Goal: Information Seeking & Learning: Learn about a topic

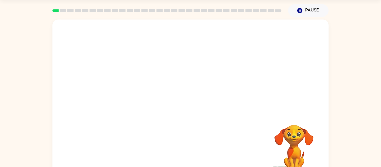
scroll to position [16, 0]
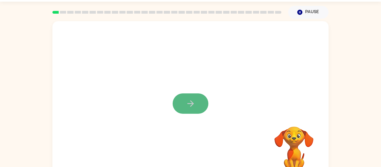
click at [201, 103] on button "button" at bounding box center [191, 103] width 36 height 20
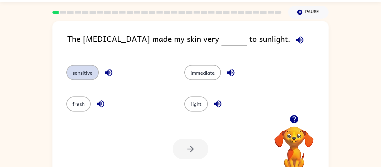
click at [82, 69] on button "sensitive" at bounding box center [82, 72] width 32 height 15
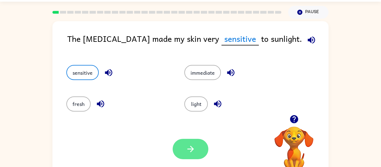
click at [187, 147] on icon "button" at bounding box center [191, 149] width 10 height 10
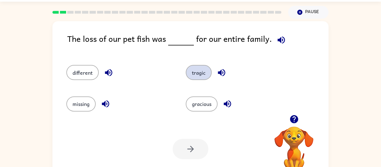
click at [199, 69] on button "tragic" at bounding box center [199, 72] width 26 height 15
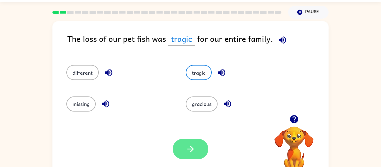
click at [187, 154] on button "button" at bounding box center [191, 149] width 36 height 20
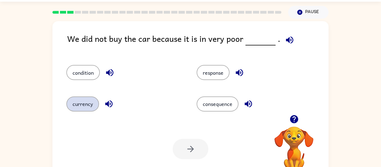
click at [94, 101] on button "currency" at bounding box center [82, 103] width 33 height 15
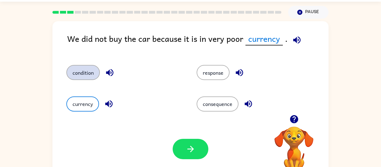
click at [88, 73] on button "condition" at bounding box center [82, 72] width 33 height 15
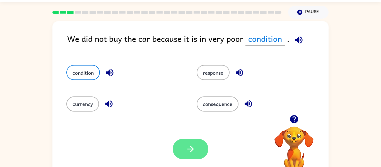
click at [184, 146] on button "button" at bounding box center [191, 149] width 36 height 20
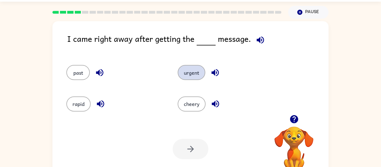
click at [195, 65] on button "urgent" at bounding box center [192, 72] width 28 height 15
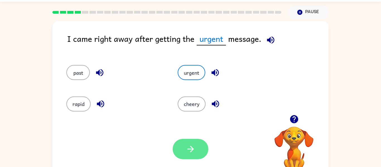
click at [194, 147] on icon "button" at bounding box center [191, 149] width 10 height 10
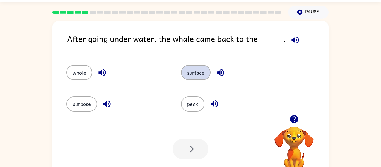
click at [194, 73] on button "surface" at bounding box center [196, 72] width 30 height 15
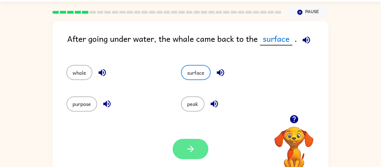
click at [196, 145] on button "button" at bounding box center [191, 149] width 36 height 20
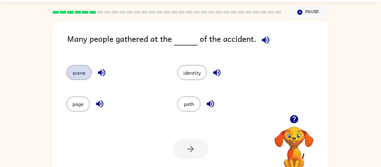
click at [86, 76] on button "scene" at bounding box center [78, 72] width 25 height 15
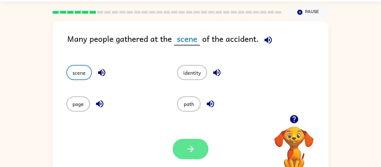
click at [178, 147] on button "button" at bounding box center [191, 149] width 36 height 20
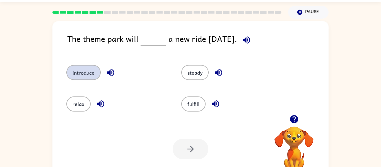
click at [94, 77] on button "introduce" at bounding box center [83, 72] width 34 height 15
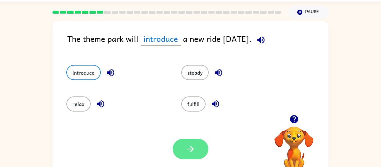
click at [193, 147] on icon "button" at bounding box center [191, 149] width 10 height 10
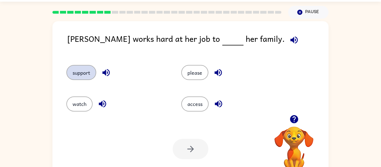
click at [81, 70] on button "support" at bounding box center [81, 72] width 30 height 15
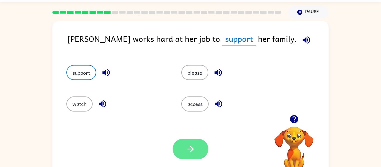
click at [186, 154] on button "button" at bounding box center [191, 149] width 36 height 20
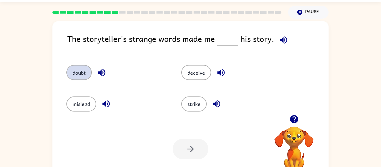
click at [79, 70] on button "doubt" at bounding box center [78, 72] width 25 height 15
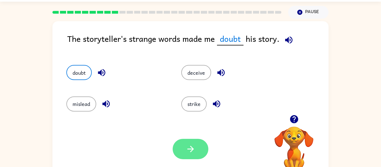
click at [189, 142] on button "button" at bounding box center [191, 149] width 36 height 20
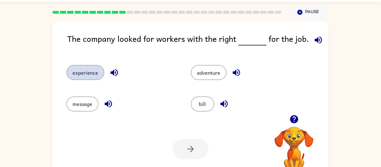
click at [88, 74] on button "experience" at bounding box center [85, 72] width 38 height 15
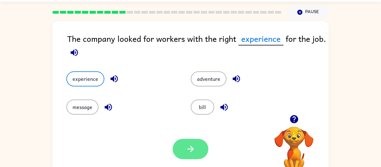
click at [188, 152] on icon "button" at bounding box center [191, 149] width 10 height 10
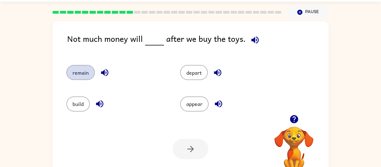
click at [89, 72] on button "remain" at bounding box center [80, 72] width 28 height 15
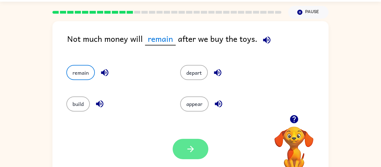
click at [187, 141] on button "button" at bounding box center [191, 149] width 36 height 20
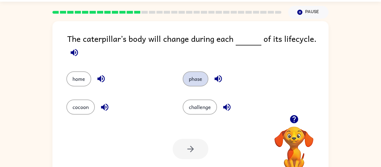
click at [191, 77] on button "phase" at bounding box center [196, 78] width 26 height 15
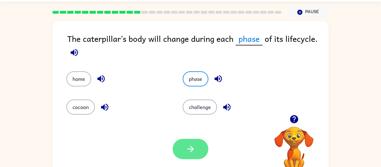
click at [201, 153] on button "button" at bounding box center [191, 149] width 36 height 20
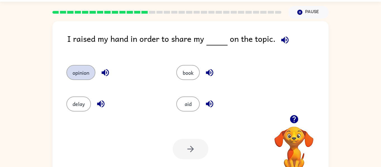
click at [79, 73] on button "opinion" at bounding box center [80, 72] width 29 height 15
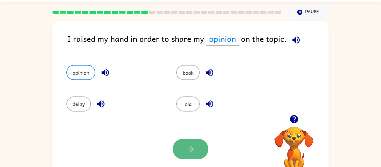
click at [184, 149] on button "button" at bounding box center [191, 149] width 36 height 20
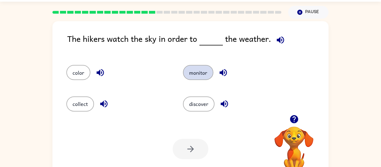
click at [197, 75] on button "monitor" at bounding box center [198, 72] width 30 height 15
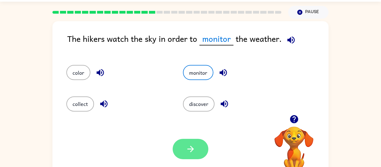
click at [196, 144] on button "button" at bounding box center [191, 149] width 36 height 20
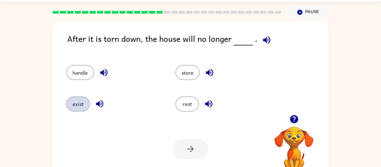
click at [84, 100] on button "exist" at bounding box center [77, 103] width 23 height 15
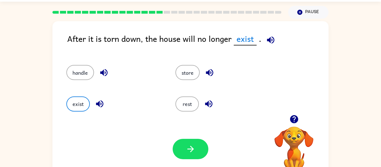
click at [103, 104] on icon "button" at bounding box center [99, 103] width 7 height 7
click at [112, 108] on div "exist" at bounding box center [114, 103] width 96 height 15
click at [102, 103] on icon "button" at bounding box center [100, 104] width 10 height 10
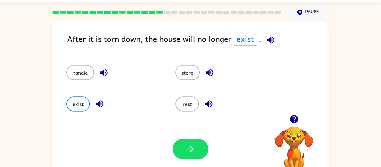
click at [102, 103] on icon "button" at bounding box center [100, 104] width 10 height 10
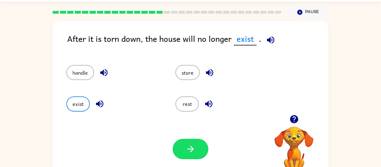
click at [102, 103] on icon "button" at bounding box center [100, 104] width 10 height 10
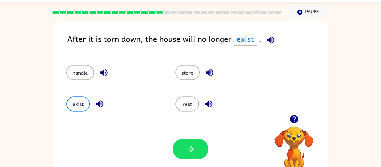
click at [102, 103] on icon "button" at bounding box center [100, 104] width 10 height 10
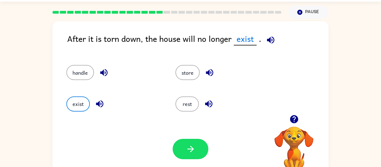
click at [102, 103] on icon "button" at bounding box center [100, 104] width 10 height 10
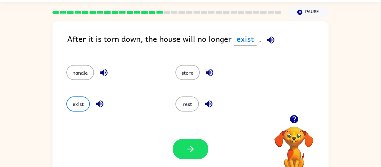
click at [102, 103] on icon "button" at bounding box center [100, 104] width 10 height 10
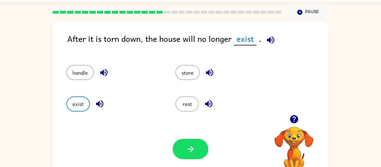
click at [102, 103] on icon "button" at bounding box center [100, 104] width 10 height 10
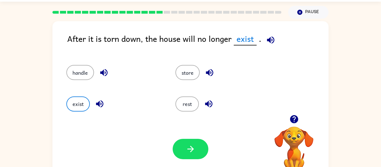
click at [102, 103] on icon "button" at bounding box center [100, 104] width 10 height 10
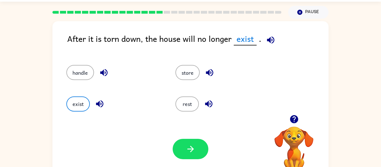
click at [102, 103] on icon "button" at bounding box center [100, 104] width 10 height 10
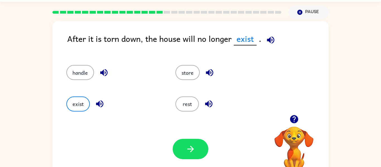
click at [102, 103] on icon "button" at bounding box center [100, 104] width 10 height 10
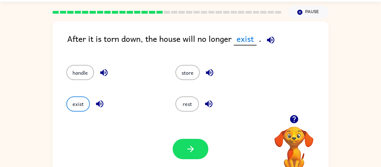
click at [102, 103] on icon "button" at bounding box center [100, 104] width 10 height 10
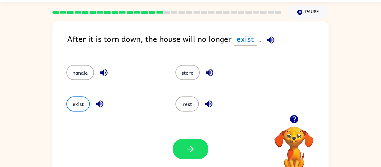
click at [102, 103] on icon "button" at bounding box center [100, 104] width 10 height 10
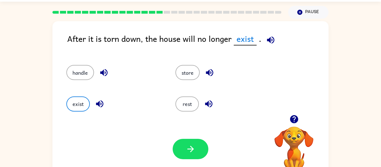
click at [102, 103] on icon "button" at bounding box center [100, 104] width 10 height 10
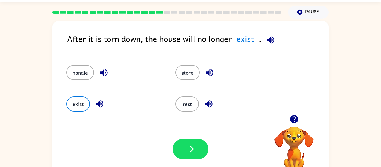
click at [102, 103] on icon "button" at bounding box center [100, 104] width 10 height 10
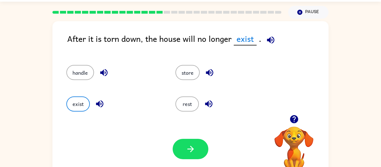
click at [102, 103] on icon "button" at bounding box center [100, 104] width 10 height 10
click at [190, 145] on icon "button" at bounding box center [191, 149] width 10 height 10
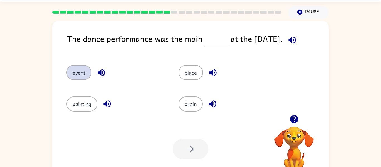
click at [67, 69] on button "event" at bounding box center [78, 72] width 25 height 15
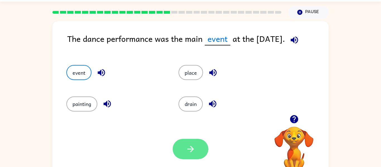
click at [197, 153] on button "button" at bounding box center [191, 149] width 36 height 20
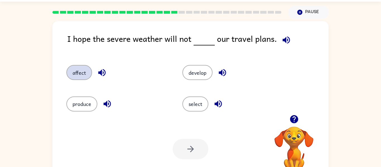
click at [82, 69] on button "affect" at bounding box center [79, 72] width 26 height 15
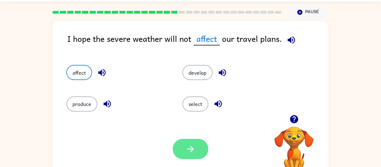
click at [190, 139] on button "button" at bounding box center [191, 149] width 36 height 20
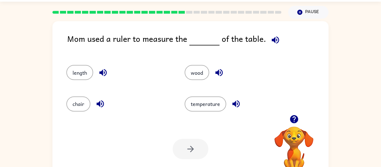
click at [76, 64] on div "length" at bounding box center [115, 69] width 118 height 31
click at [80, 68] on button "length" at bounding box center [79, 72] width 27 height 15
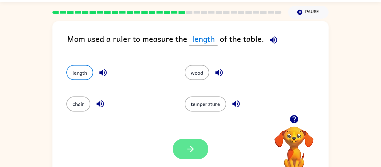
click at [191, 150] on icon "button" at bounding box center [190, 149] width 6 height 6
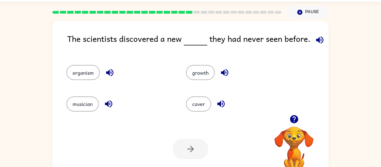
click at [111, 73] on icon "button" at bounding box center [109, 72] width 7 height 7
click at [79, 72] on button "organism" at bounding box center [82, 72] width 33 height 15
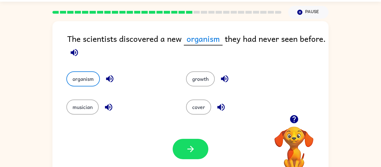
click at [110, 105] on icon "button" at bounding box center [109, 107] width 10 height 10
click at [226, 79] on icon "button" at bounding box center [225, 79] width 10 height 10
click at [185, 144] on button "button" at bounding box center [191, 149] width 36 height 20
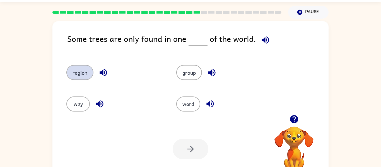
click at [89, 70] on button "region" at bounding box center [79, 72] width 27 height 15
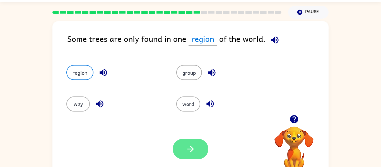
click at [195, 141] on button "button" at bounding box center [191, 149] width 36 height 20
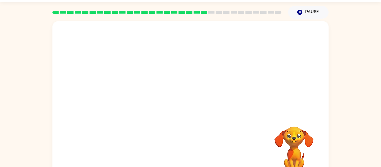
click at [195, 141] on div "Your browser must support playing .mp4 files to use Literably. Please try using…" at bounding box center [190, 100] width 276 height 159
click at [142, 96] on video "Your browser must support playing .mp4 files to use Literably. Please try using…" at bounding box center [190, 68] width 276 height 94
click at [186, 105] on icon "button" at bounding box center [191, 104] width 10 height 10
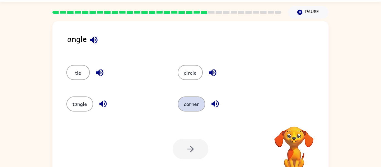
click at [184, 105] on button "corner" at bounding box center [192, 103] width 28 height 15
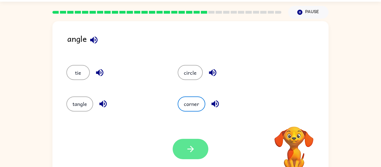
click at [180, 140] on button "button" at bounding box center [191, 149] width 36 height 20
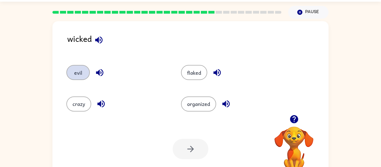
click at [79, 74] on button "evil" at bounding box center [77, 72] width 23 height 15
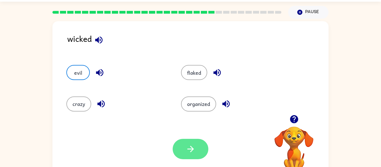
click at [191, 147] on icon "button" at bounding box center [190, 149] width 6 height 6
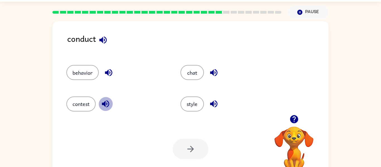
click at [108, 102] on icon "button" at bounding box center [105, 103] width 7 height 7
click at [109, 72] on icon "button" at bounding box center [109, 73] width 10 height 10
click at [105, 43] on icon "button" at bounding box center [103, 40] width 10 height 10
click at [90, 75] on button "behavior" at bounding box center [82, 72] width 32 height 15
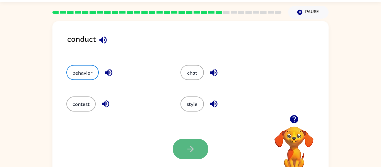
click at [193, 141] on button "button" at bounding box center [191, 149] width 36 height 20
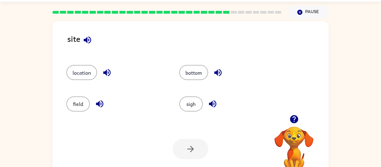
click at [210, 105] on icon "button" at bounding box center [213, 104] width 10 height 10
click at [93, 69] on button "location" at bounding box center [81, 72] width 31 height 15
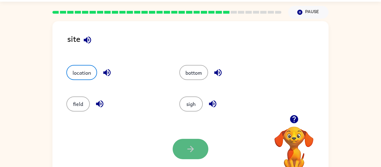
click at [182, 144] on button "button" at bounding box center [191, 149] width 36 height 20
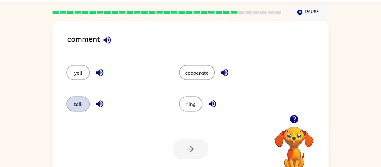
click at [81, 103] on button "talk" at bounding box center [77, 103] width 23 height 15
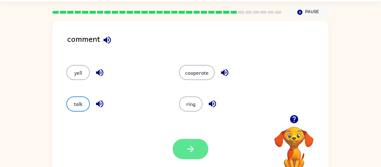
click at [203, 150] on button "button" at bounding box center [191, 149] width 36 height 20
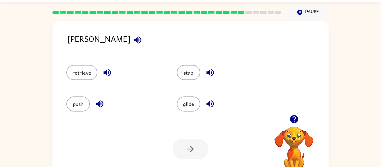
click at [134, 40] on icon "button" at bounding box center [137, 39] width 7 height 7
click at [189, 78] on button "stab" at bounding box center [188, 72] width 23 height 15
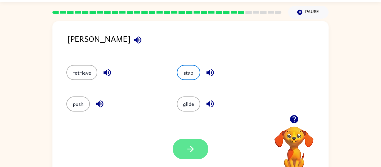
click at [198, 146] on button "button" at bounding box center [191, 149] width 36 height 20
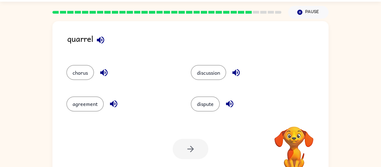
click at [99, 41] on icon "button" at bounding box center [100, 39] width 7 height 7
click at [94, 103] on button "agreement" at bounding box center [84, 103] width 37 height 15
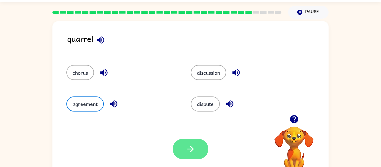
click at [197, 143] on button "button" at bounding box center [191, 149] width 36 height 20
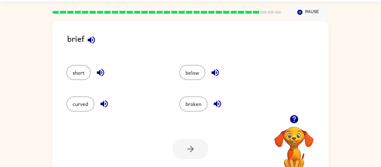
click at [90, 38] on icon "button" at bounding box center [91, 40] width 10 height 10
click at [261, 67] on div "below" at bounding box center [229, 72] width 100 height 15
click at [81, 101] on button "curved" at bounding box center [80, 103] width 28 height 15
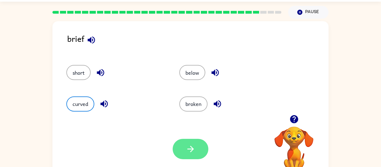
click at [187, 150] on icon "button" at bounding box center [191, 149] width 10 height 10
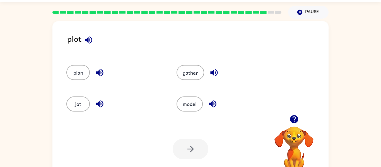
click at [99, 73] on icon "button" at bounding box center [99, 72] width 7 height 7
click at [101, 102] on icon "button" at bounding box center [100, 104] width 10 height 10
click at [220, 73] on button "button" at bounding box center [214, 72] width 14 height 14
click at [212, 103] on icon "button" at bounding box center [213, 104] width 10 height 10
click at [87, 72] on button "plan" at bounding box center [77, 72] width 23 height 15
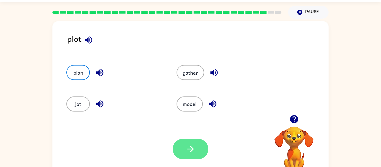
click at [194, 145] on icon "button" at bounding box center [191, 149] width 10 height 10
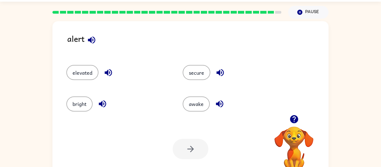
click at [295, 118] on icon "button" at bounding box center [294, 119] width 10 height 10
click at [295, 118] on video "Your browser must support playing .mp4 files to use Literably. Please try using…" at bounding box center [294, 146] width 56 height 56
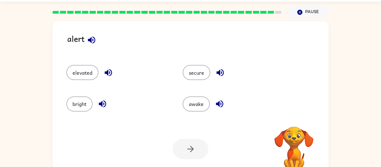
click at [295, 118] on video "Your browser must support playing .mp4 files to use Literably. Please try using…" at bounding box center [294, 146] width 56 height 56
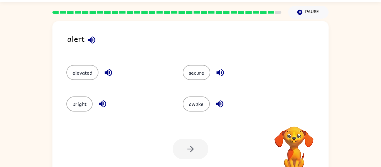
click at [295, 118] on video "Your browser must support playing .mp4 files to use Literably. Please try using…" at bounding box center [294, 146] width 56 height 56
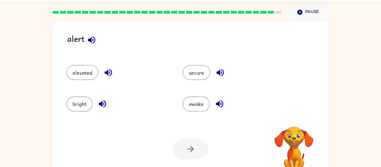
click at [295, 118] on video "Your browser must support playing .mp4 files to use Literably. Please try using…" at bounding box center [294, 146] width 56 height 56
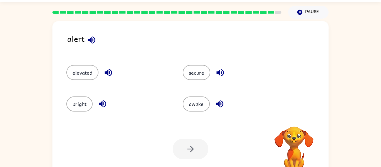
click at [295, 118] on video "Your browser must support playing .mp4 files to use Literably. Please try using…" at bounding box center [294, 146] width 56 height 56
click at [295, 118] on icon "button" at bounding box center [294, 119] width 10 height 10
click at [295, 118] on video "Your browser must support playing .mp4 files to use Literably. Please try using…" at bounding box center [294, 146] width 56 height 56
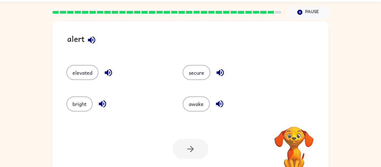
click at [295, 118] on video "Your browser must support playing .mp4 files to use Literably. Please try using…" at bounding box center [294, 146] width 56 height 56
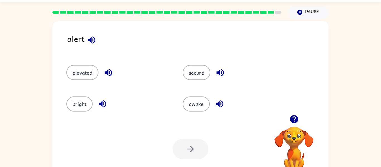
click at [295, 118] on icon "button" at bounding box center [294, 119] width 10 height 10
click at [295, 118] on video "Your browser must support playing .mp4 files to use Literably. Please try using…" at bounding box center [294, 146] width 56 height 56
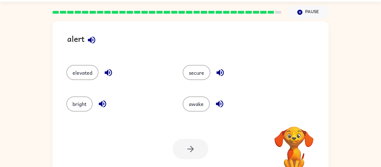
click at [295, 118] on video "Your browser must support playing .mp4 files to use Literably. Please try using…" at bounding box center [294, 146] width 56 height 56
click at [295, 118] on icon "button" at bounding box center [294, 119] width 10 height 10
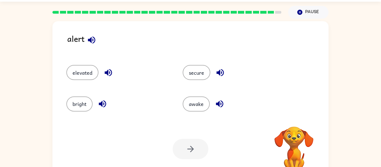
click at [295, 118] on video "Your browser must support playing .mp4 files to use Literably. Please try using…" at bounding box center [294, 146] width 56 height 56
click at [295, 118] on icon "button" at bounding box center [294, 119] width 10 height 10
click at [295, 118] on video "Your browser must support playing .mp4 files to use Literably. Please try using…" at bounding box center [294, 146] width 56 height 56
click at [295, 118] on icon "button" at bounding box center [294, 119] width 10 height 10
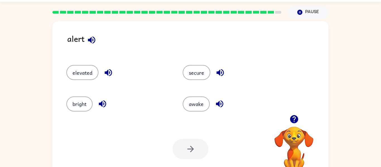
click at [295, 118] on video "Your browser must support playing .mp4 files to use Literably. Please try using…" at bounding box center [294, 146] width 56 height 56
click at [295, 118] on icon "button" at bounding box center [294, 119] width 10 height 10
click at [295, 118] on video "Your browser must support playing .mp4 files to use Literably. Please try using…" at bounding box center [294, 146] width 56 height 56
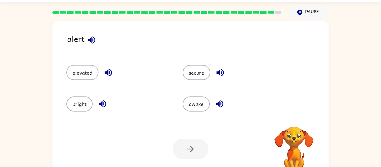
click at [295, 118] on video "Your browser must support playing .mp4 files to use Literably. Please try using…" at bounding box center [294, 146] width 56 height 56
click at [295, 118] on icon "button" at bounding box center [294, 119] width 10 height 10
click at [295, 118] on video "Your browser must support playing .mp4 files to use Literably. Please try using…" at bounding box center [294, 146] width 56 height 56
click at [295, 118] on icon "button" at bounding box center [294, 119] width 10 height 10
click at [295, 118] on video "Your browser must support playing .mp4 files to use Literably. Please try using…" at bounding box center [294, 146] width 56 height 56
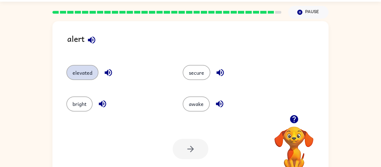
click at [86, 74] on button "elevated" at bounding box center [82, 72] width 32 height 15
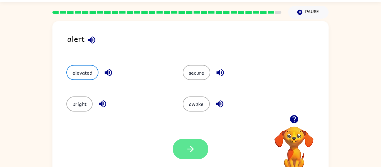
click at [186, 148] on icon "button" at bounding box center [191, 149] width 10 height 10
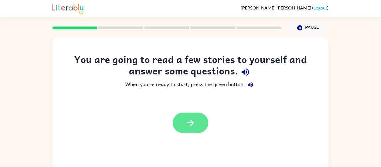
click at [181, 118] on button "button" at bounding box center [191, 123] width 36 height 20
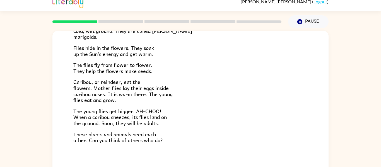
scroll to position [115, 0]
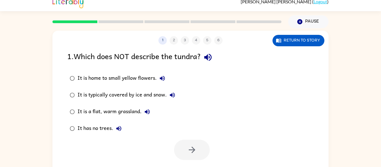
scroll to position [0, 0]
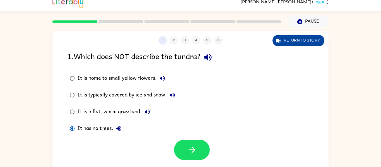
click at [309, 44] on button "Return to story" at bounding box center [298, 40] width 52 height 11
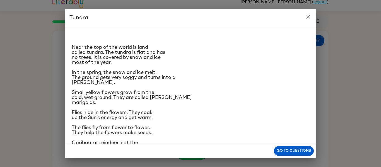
click at [310, 21] on button "close" at bounding box center [307, 16] width 11 height 11
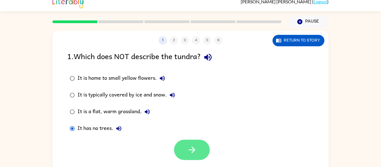
click at [188, 152] on icon "button" at bounding box center [192, 150] width 10 height 10
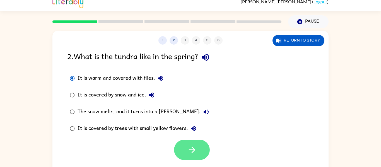
click at [202, 151] on button "button" at bounding box center [192, 150] width 36 height 20
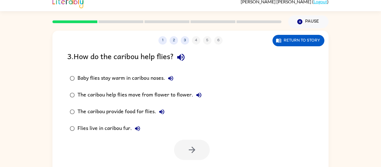
click at [79, 78] on div "Baby flies stay warm in caribou noses." at bounding box center [126, 78] width 99 height 11
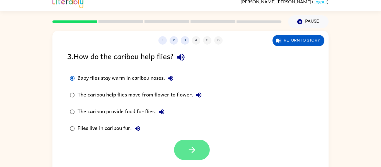
click at [197, 147] on button "button" at bounding box center [192, 150] width 36 height 20
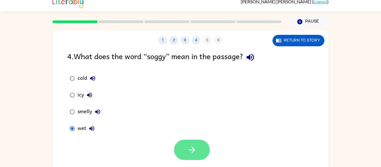
click at [192, 147] on icon "button" at bounding box center [191, 150] width 6 height 6
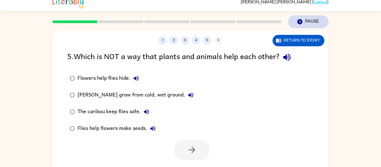
click at [299, 21] on icon "button" at bounding box center [299, 21] width 5 height 5
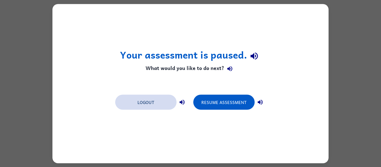
click at [135, 106] on button "Logout" at bounding box center [145, 101] width 61 height 15
